Goal: Navigation & Orientation: Find specific page/section

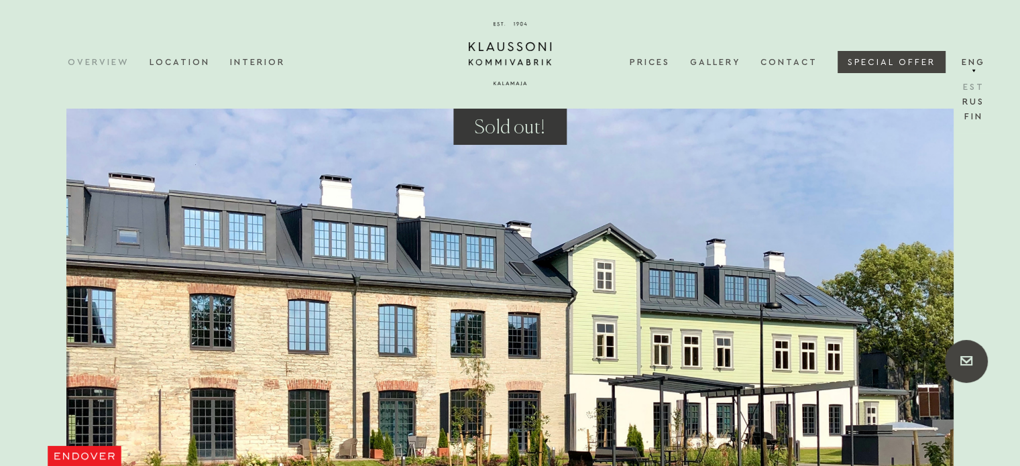
click at [972, 89] on link "Est" at bounding box center [974, 90] width 28 height 15
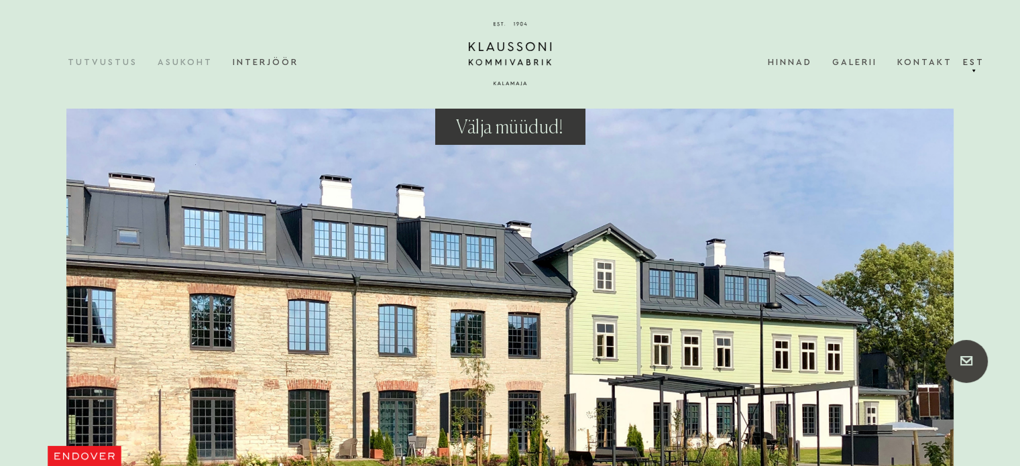
click at [158, 61] on link "Asukoht" at bounding box center [195, 62] width 75 height 41
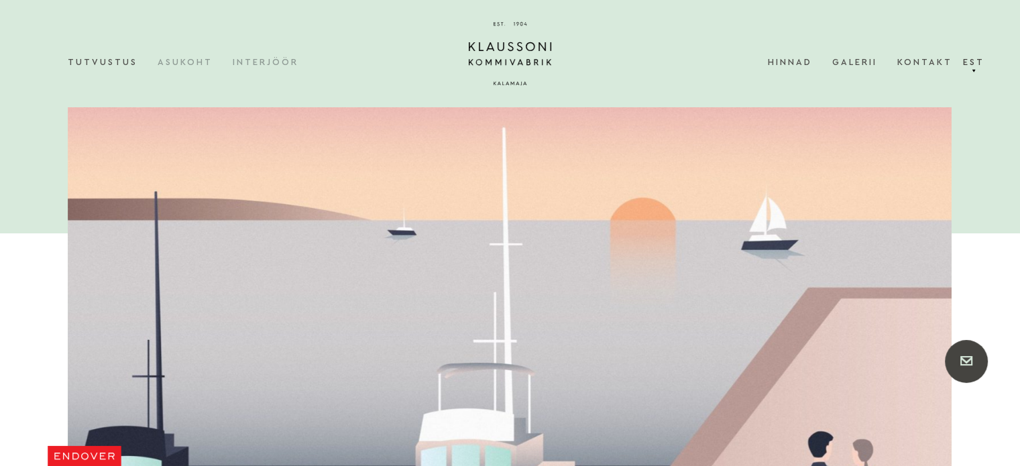
click at [250, 66] on link "Interjöör" at bounding box center [276, 62] width 86 height 41
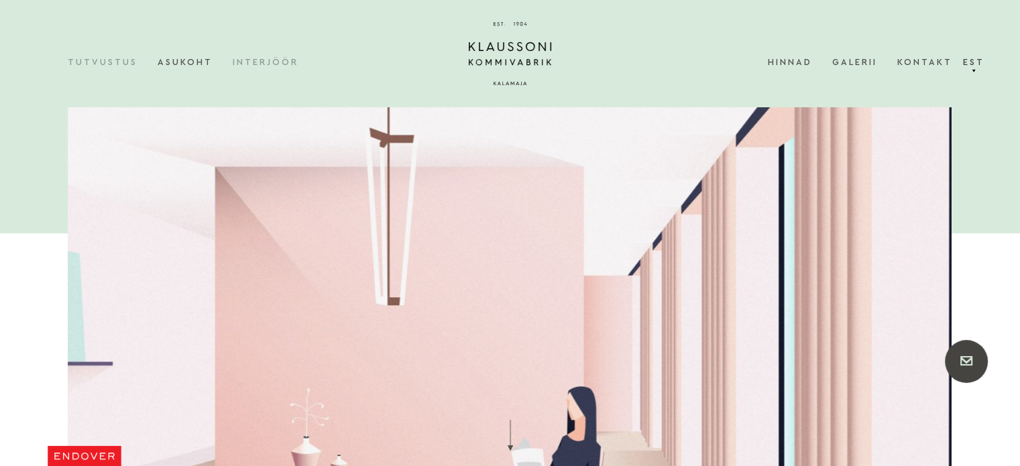
click at [102, 64] on link "Tutvustus" at bounding box center [113, 62] width 90 height 41
